Goal: Information Seeking & Learning: Learn about a topic

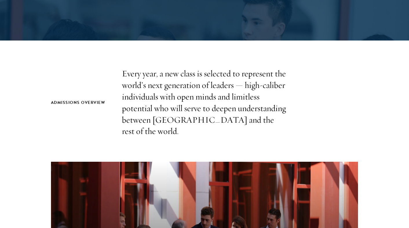
scroll to position [146, 0]
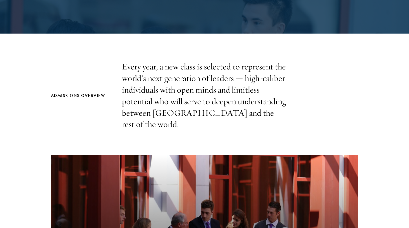
click at [202, 81] on p "Every year, a new class is selected to represent the world’s next generation of…" at bounding box center [204, 95] width 165 height 69
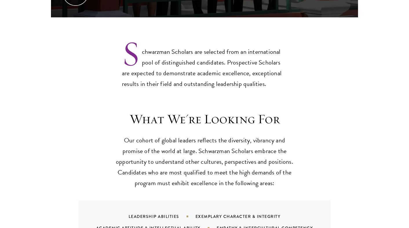
scroll to position [485, 0]
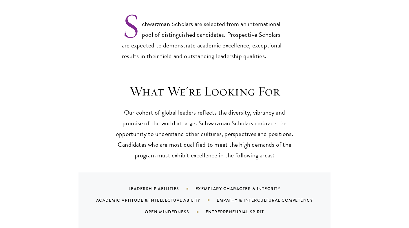
click at [196, 92] on header "What We're Looking For Our cohort of global leaders reflects the diversity, vib…" at bounding box center [205, 123] width 180 height 78
click at [187, 109] on p "Our cohort of global leaders reflects the diversity, vibrancy and promise of th…" at bounding box center [205, 135] width 180 height 54
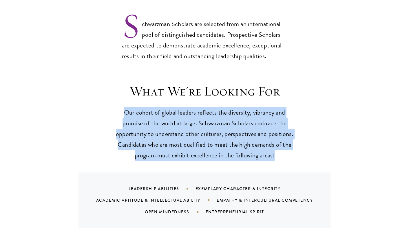
click at [179, 126] on p "Our cohort of global leaders reflects the diversity, vibrancy and promise of th…" at bounding box center [205, 135] width 180 height 54
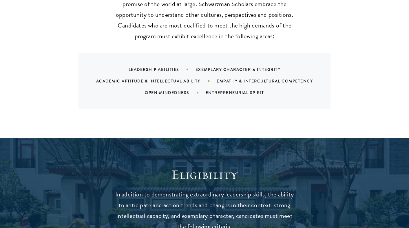
scroll to position [684, 0]
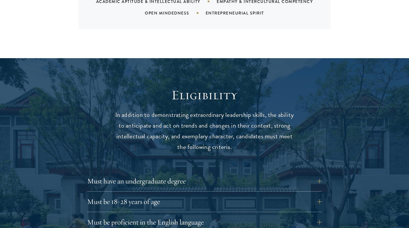
click at [187, 116] on p "In addition to demonstrating extraordinary leadership skills, the ability to an…" at bounding box center [205, 131] width 180 height 43
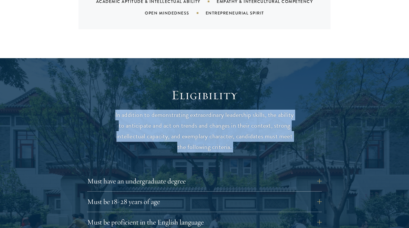
click at [199, 110] on p "In addition to demonstrating extraordinary leadership skills, the ability to an…" at bounding box center [205, 131] width 180 height 43
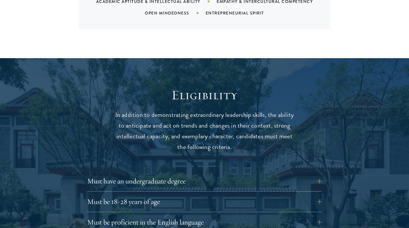
scroll to position [795, 0]
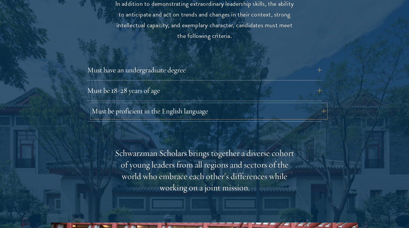
click at [192, 104] on button "Must be proficient in the English language" at bounding box center [209, 111] width 235 height 14
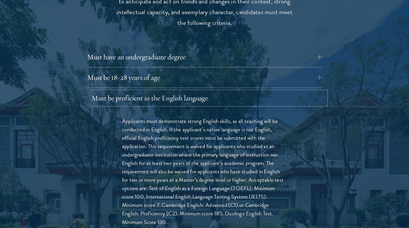
scroll to position [809, 0]
click at [193, 93] on div "Must be proficient in the English language Applicants must demonstrate strong E…" at bounding box center [204, 177] width 235 height 173
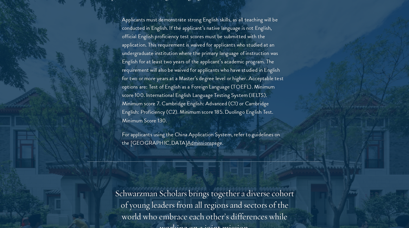
scroll to position [911, 0]
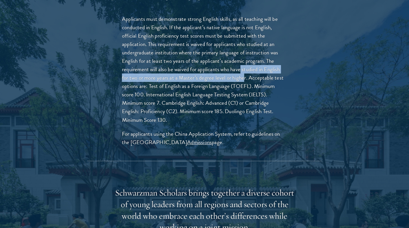
drag, startPoint x: 241, startPoint y: 61, endPoint x: 244, endPoint y: 68, distance: 7.4
click at [244, 68] on p "Applicants must demonstrate strong English skills, as all teaching will be cond…" at bounding box center [204, 70] width 165 height 110
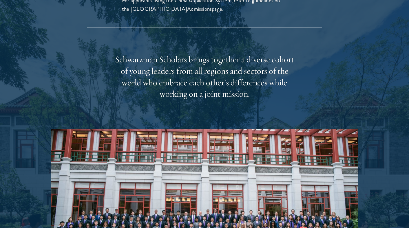
click at [244, 68] on div "Schwarzman Scholars brings together a diverse cohort of young leaders from all …" at bounding box center [205, 77] width 180 height 46
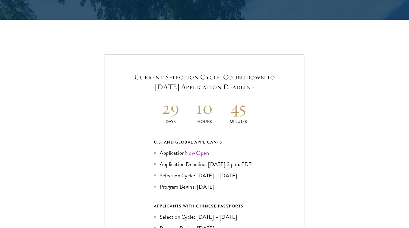
scroll to position [1359, 0]
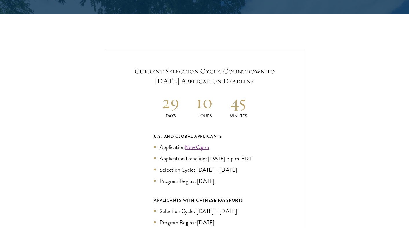
click at [220, 113] on p "Hours" at bounding box center [205, 116] width 34 height 6
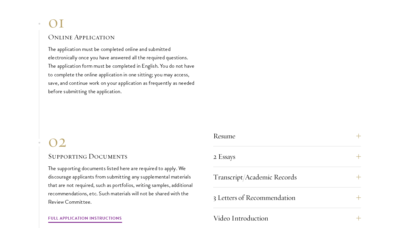
scroll to position [2078, 0]
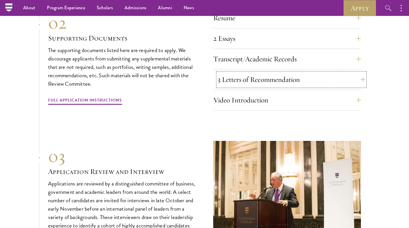
click at [239, 76] on button "3 Letters of Recommendation" at bounding box center [292, 80] width 148 height 14
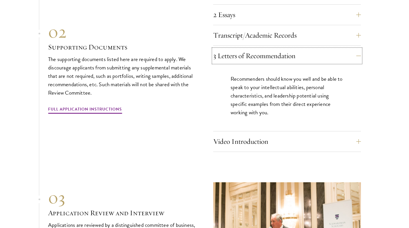
scroll to position [2074, 0]
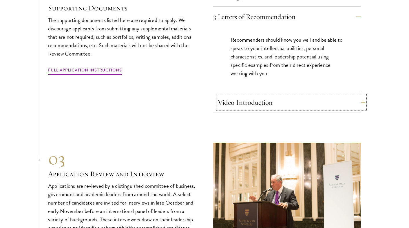
click at [239, 97] on button "Video Introduction" at bounding box center [292, 103] width 148 height 14
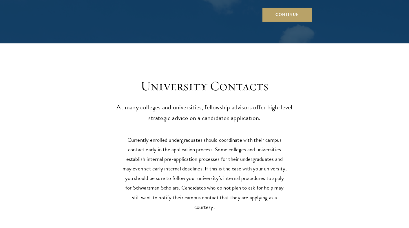
scroll to position [2741, 0]
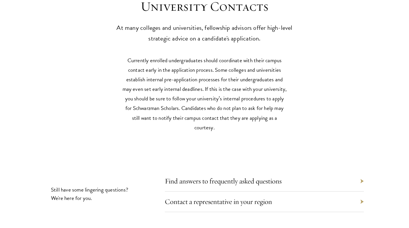
click at [239, 97] on p "Currently enrolled undergraduates should coordinate with their campus contact e…" at bounding box center [204, 94] width 165 height 77
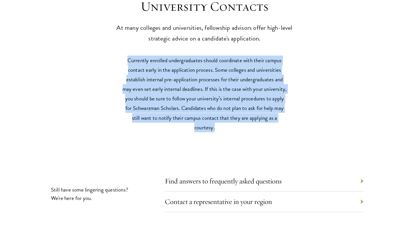
click at [257, 80] on p "Currently enrolled undergraduates should coordinate with their campus contact e…" at bounding box center [204, 94] width 165 height 77
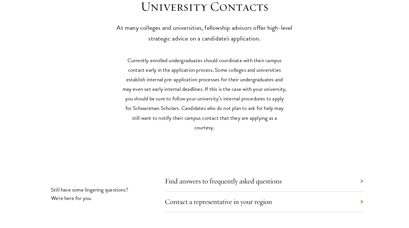
click at [257, 79] on p "Currently enrolled undergraduates should coordinate with their campus contact e…" at bounding box center [204, 94] width 165 height 77
click at [252, 96] on p "Currently enrolled undergraduates should coordinate with their campus contact e…" at bounding box center [204, 94] width 165 height 77
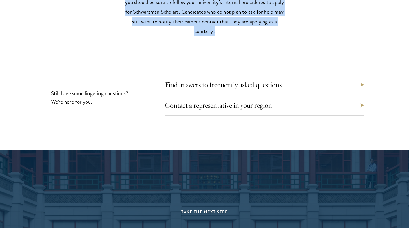
scroll to position [2847, 0]
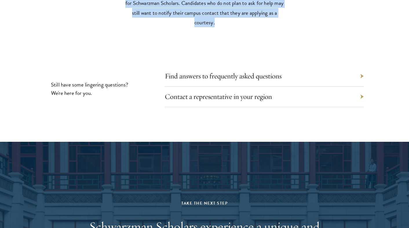
click at [250, 79] on div "Find answers to frequently asked questions" at bounding box center [264, 76] width 199 height 21
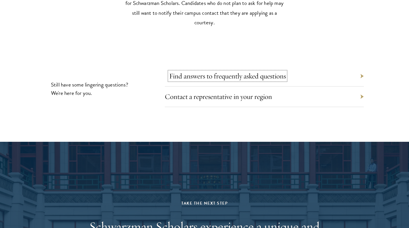
click at [248, 74] on link "Find answers to frequently asked questions" at bounding box center [227, 76] width 117 height 9
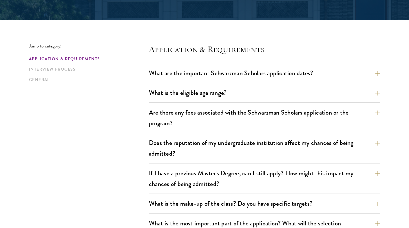
scroll to position [149, 0]
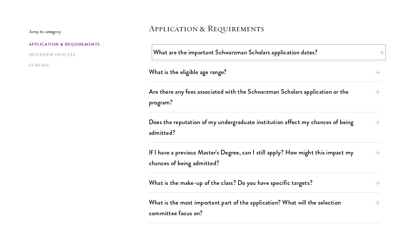
click at [368, 53] on button "What are the important Schwarzman Scholars application dates?" at bounding box center [268, 52] width 231 height 13
